Goal: Task Accomplishment & Management: Manage account settings

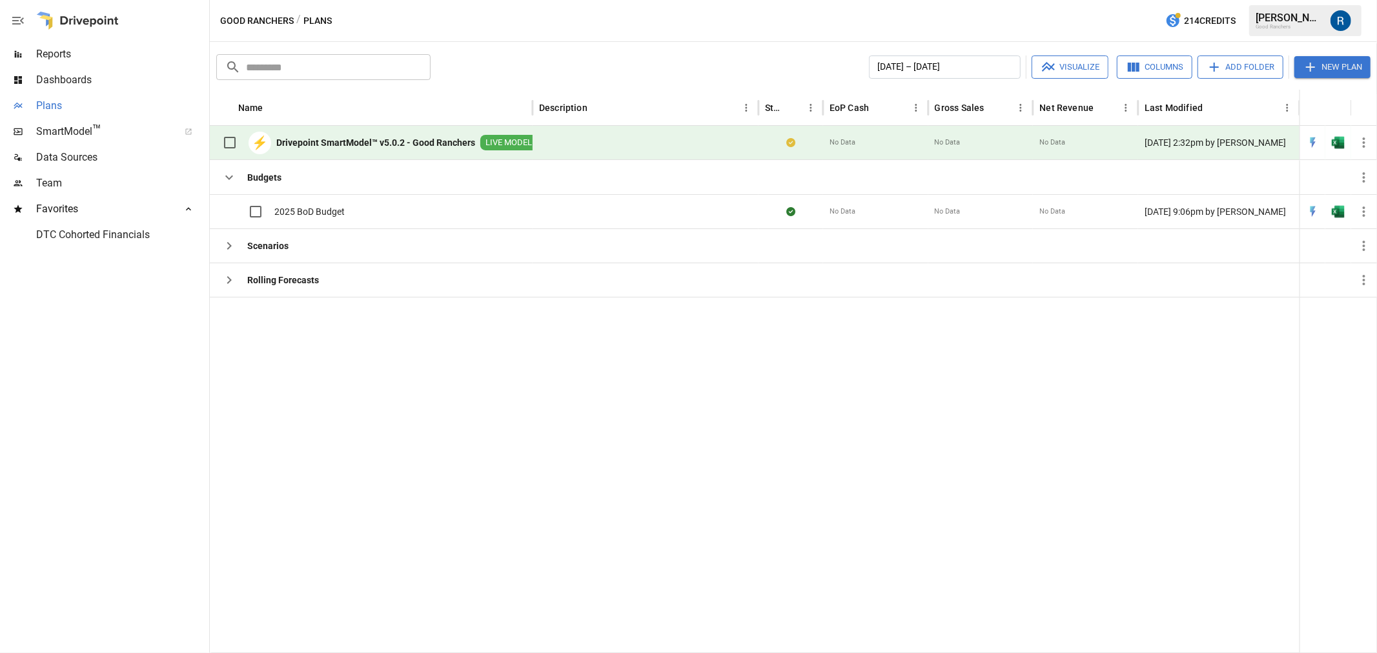
click at [76, 108] on span "Plans" at bounding box center [121, 105] width 170 height 15
click at [74, 178] on span "Team" at bounding box center [121, 183] width 170 height 15
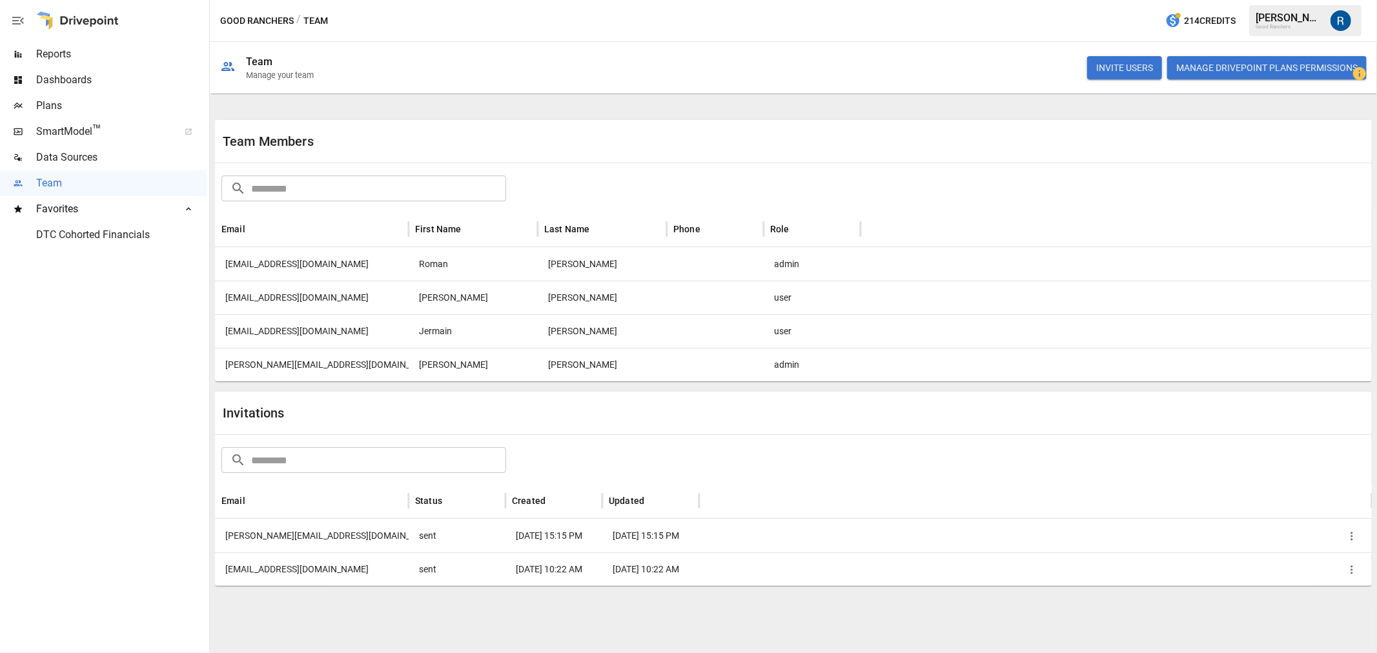
click at [70, 107] on span "Plans" at bounding box center [121, 105] width 170 height 15
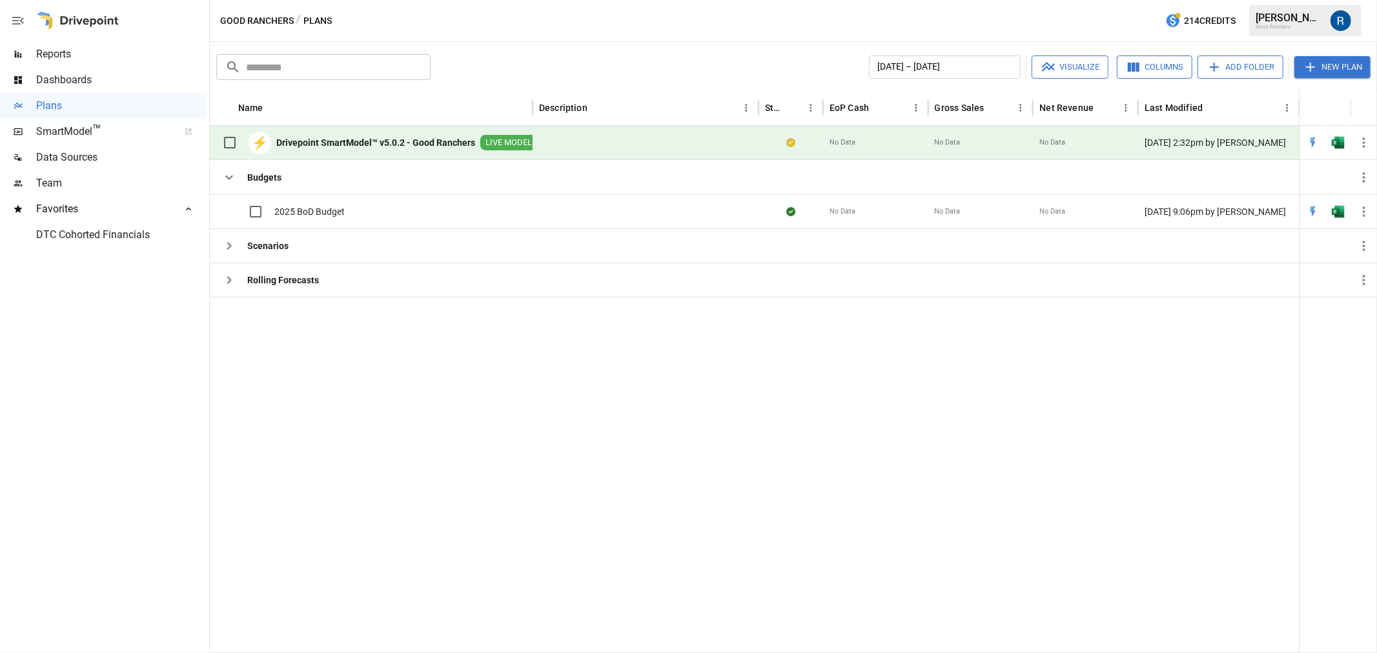
click at [97, 186] on span "Team" at bounding box center [121, 183] width 170 height 15
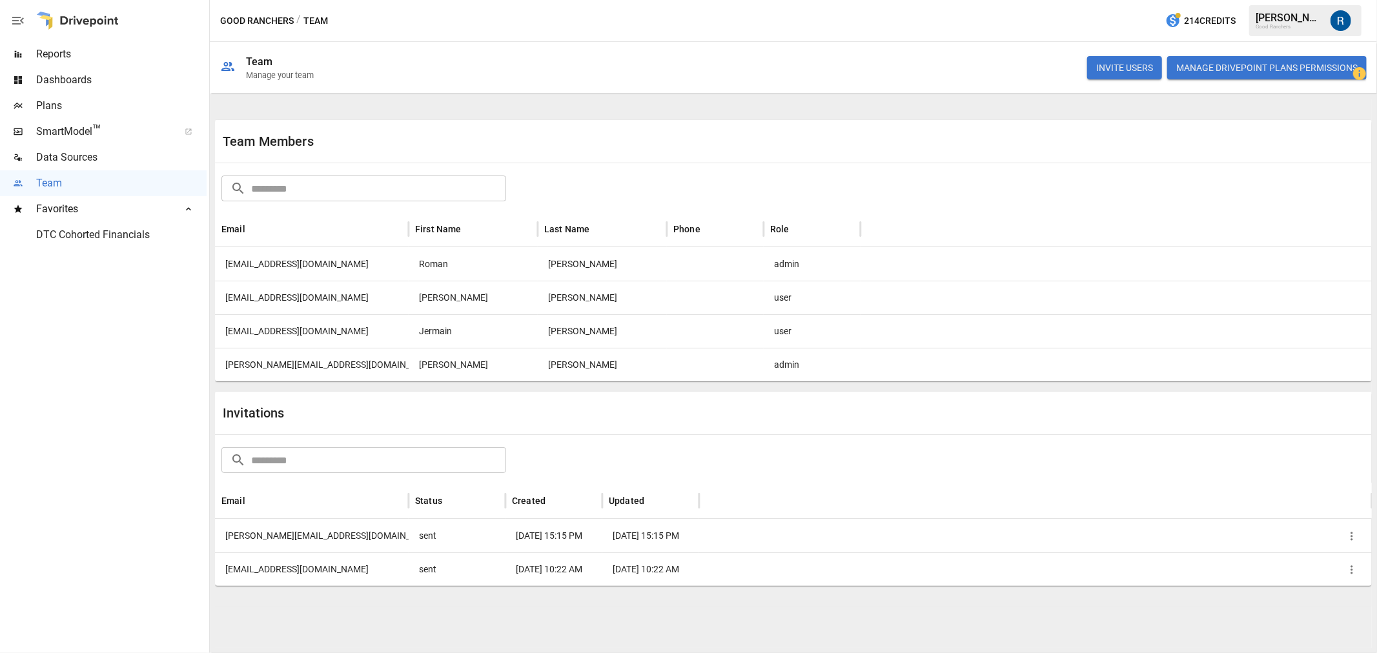
click at [1365, 570] on div at bounding box center [1035, 570] width 673 height 34
click at [1353, 570] on icon "button" at bounding box center [1352, 570] width 2 height 8
click at [1327, 620] on li "Remove Invitation" at bounding box center [1312, 629] width 100 height 26
